Goal: Task Accomplishment & Management: Manage account settings

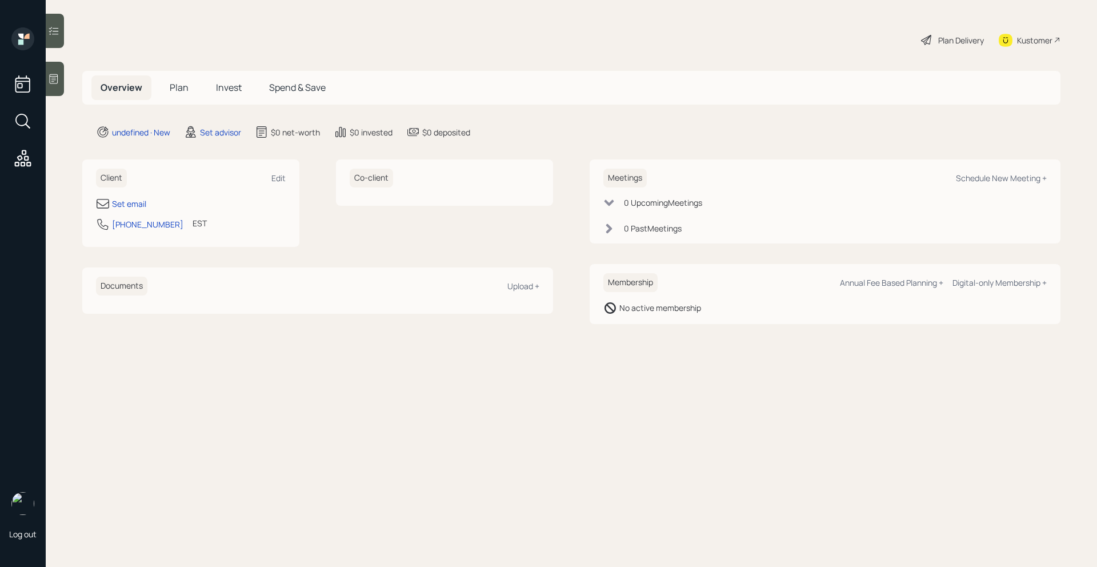
click at [55, 78] on icon at bounding box center [54, 79] width 9 height 10
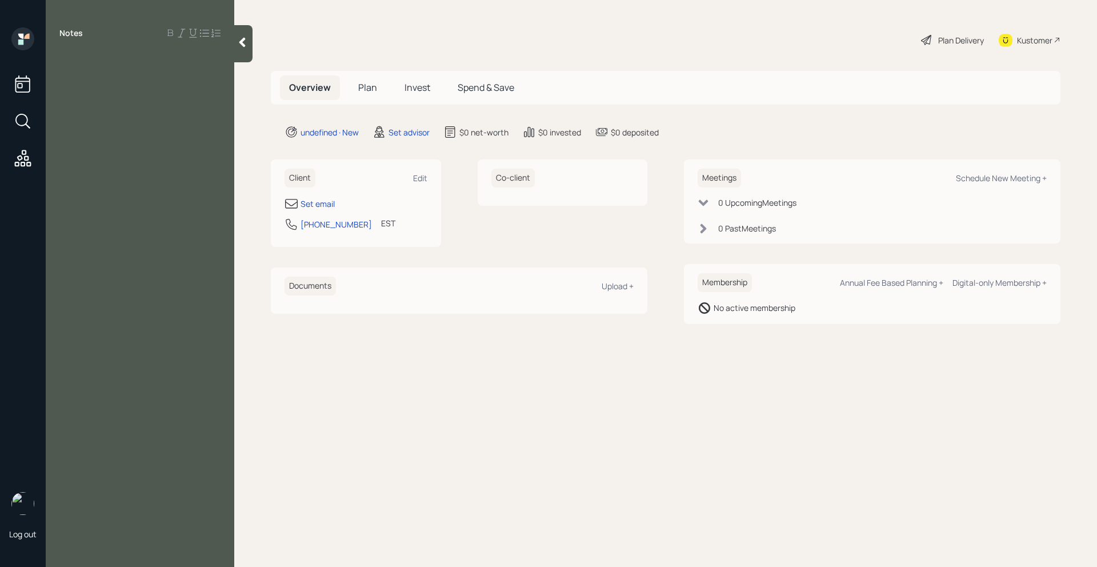
click at [84, 53] on div at bounding box center [139, 59] width 161 height 13
click at [734, 143] on main "Plan Delivery Kustomer Overview Plan Invest Spend & Save undefined · New Set ad…" at bounding box center [665, 283] width 862 height 567
click at [235, 46] on div at bounding box center [243, 43] width 18 height 37
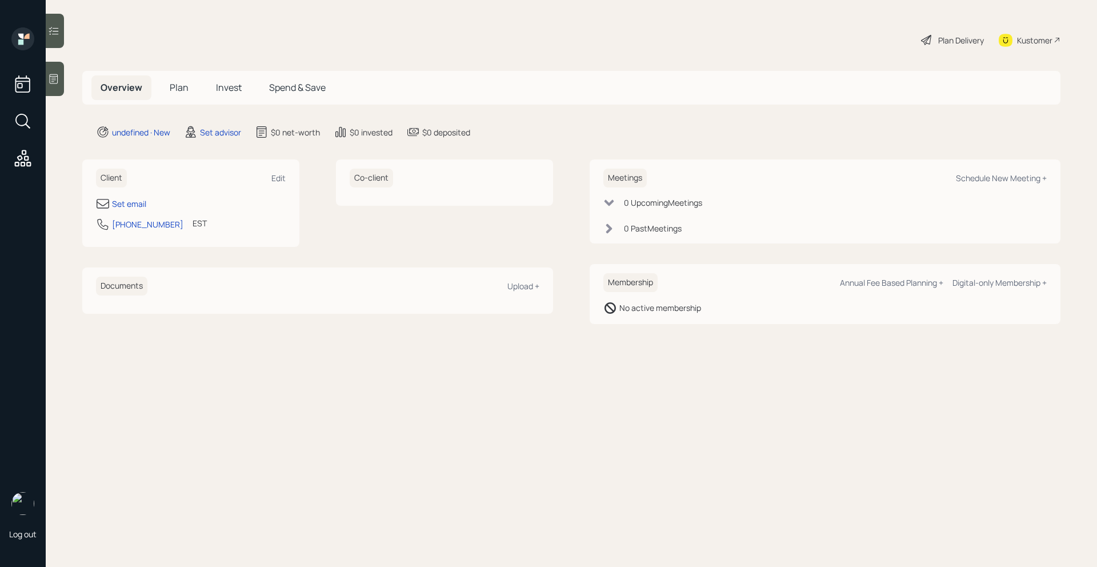
click at [142, 44] on div "Plan Delivery Kustomer" at bounding box center [571, 39] width 978 height 25
click at [272, 177] on div "Edit" at bounding box center [278, 177] width 14 height 11
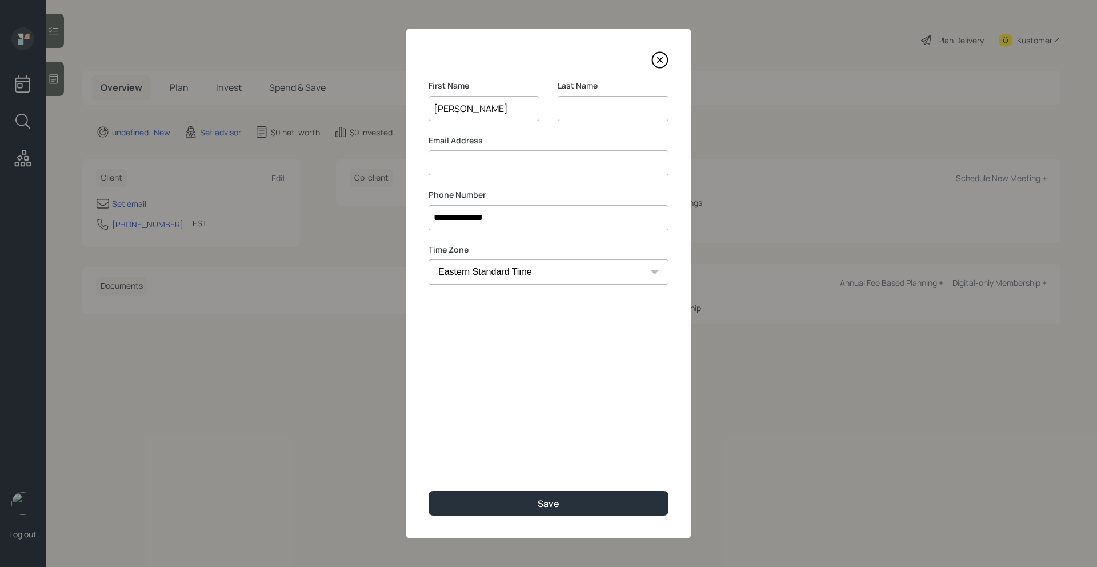
type input "[PERSON_NAME]"
click at [584, 114] on input at bounding box center [612, 108] width 111 height 25
type input "S."
click at [535, 501] on button "Save" at bounding box center [548, 503] width 240 height 25
